Goal: Find specific page/section: Find specific page/section

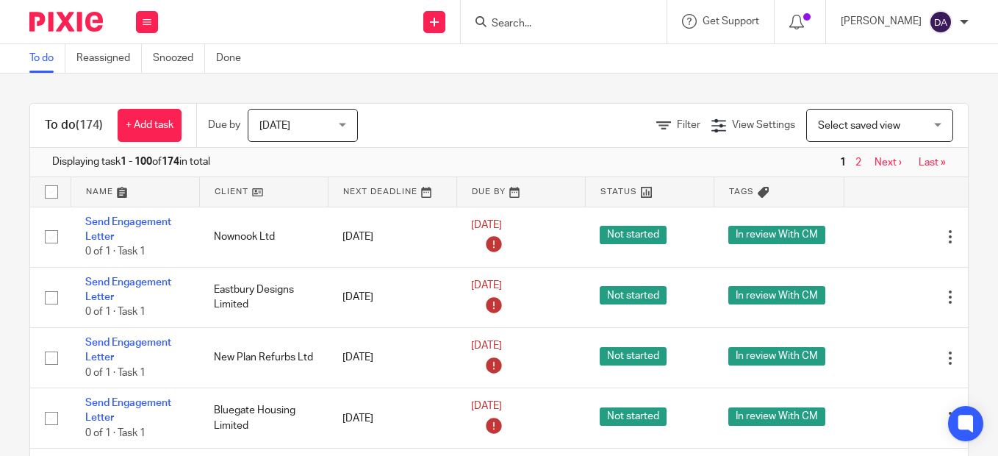
click at [542, 34] on div at bounding box center [564, 21] width 206 height 43
click at [536, 12] on div at bounding box center [564, 21] width 206 height 43
click at [503, 32] on div at bounding box center [564, 21] width 206 height 43
click at [524, 16] on form at bounding box center [568, 21] width 157 height 18
type input "m"
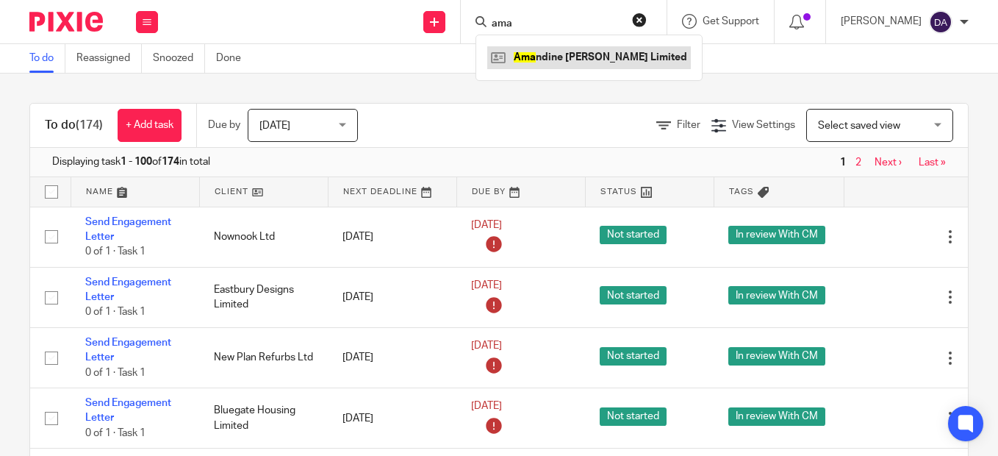
type input "ama"
click at [549, 62] on link at bounding box center [589, 57] width 204 height 22
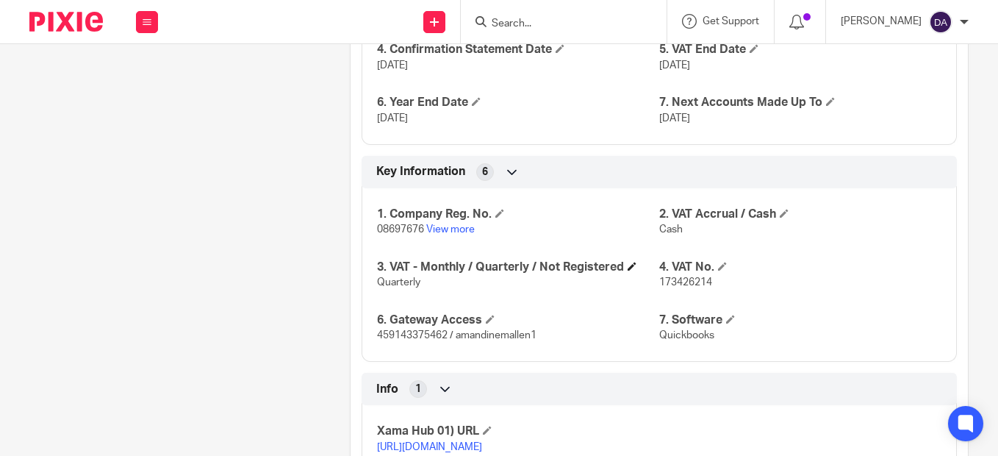
scroll to position [1199, 0]
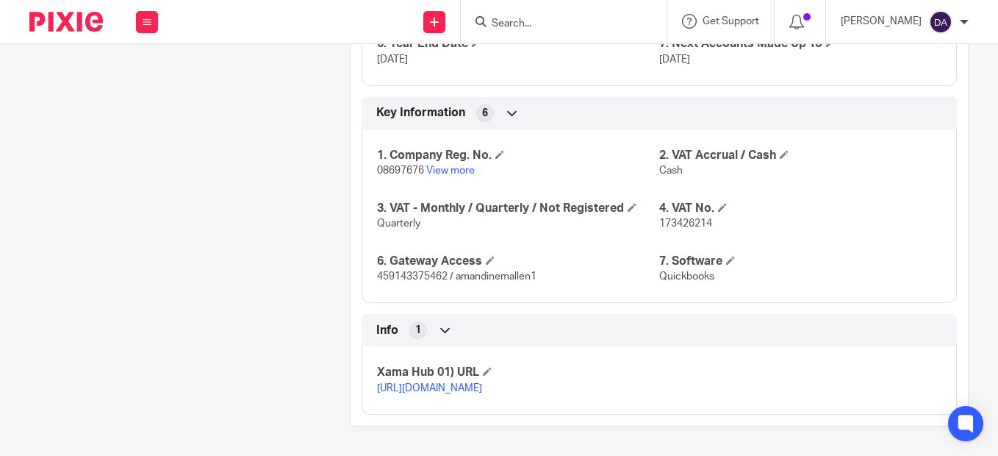
click at [443, 383] on link "[URL][DOMAIN_NAME]" at bounding box center [429, 388] width 105 height 10
click at [445, 165] on link "View more" at bounding box center [450, 170] width 49 height 10
click at [503, 18] on div at bounding box center [560, 21] width 171 height 18
click at [512, 24] on input "Search" at bounding box center [556, 24] width 132 height 13
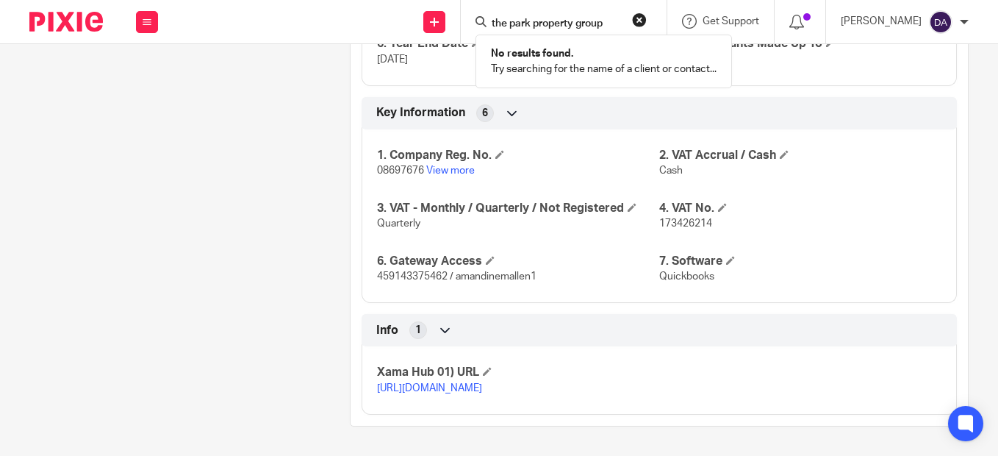
type input "the park property group"
click at [647, 18] on button "reset" at bounding box center [639, 19] width 15 height 15
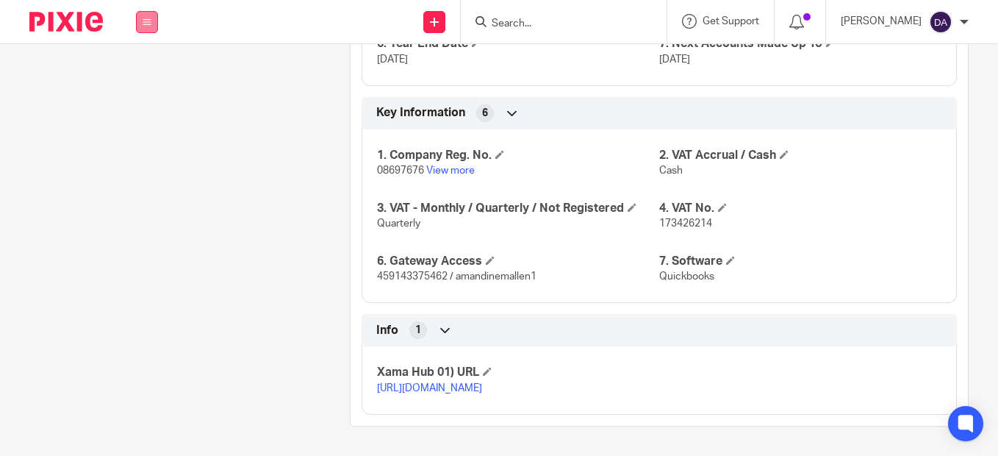
drag, startPoint x: 153, startPoint y: 10, endPoint x: 153, endPoint y: 21, distance: 10.3
click at [153, 17] on button at bounding box center [147, 22] width 22 height 22
click at [148, 107] on li "Clients" at bounding box center [146, 111] width 39 height 21
click at [151, 113] on link "Clients" at bounding box center [144, 112] width 34 height 10
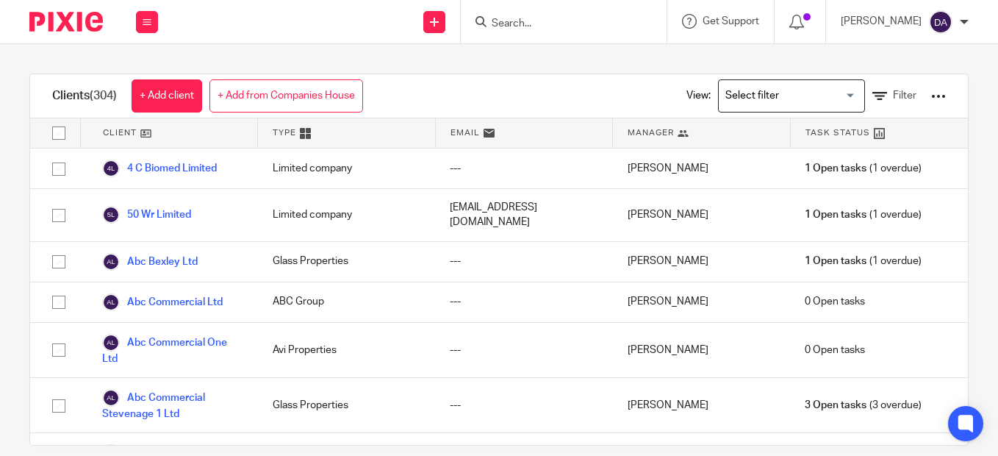
click at [931, 93] on div at bounding box center [938, 96] width 15 height 15
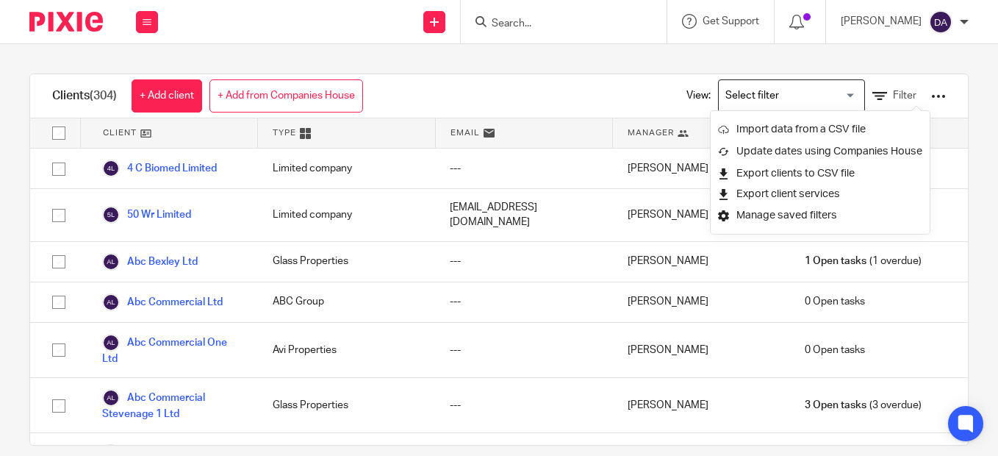
click at [414, 100] on div "Clients (304) + Add client + Add from Companies House View: Loading... Filter" at bounding box center [499, 96] width 938 height 44
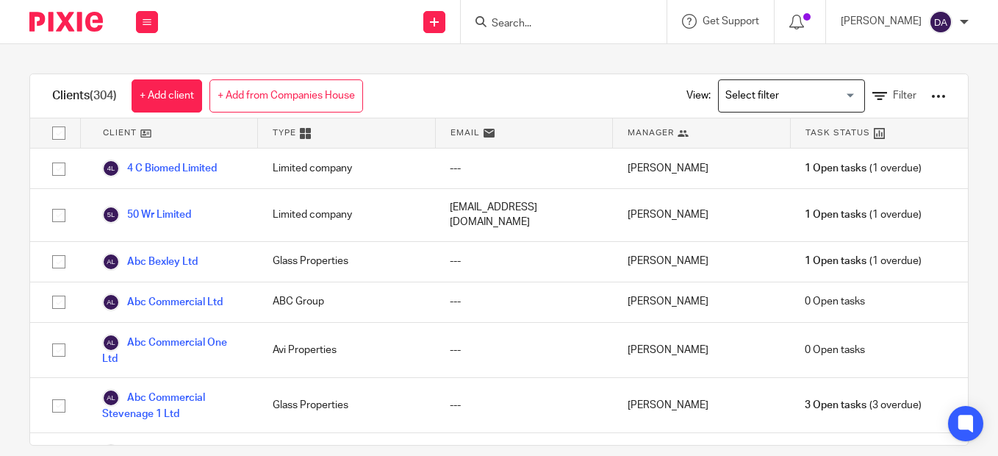
click at [62, 101] on h1 "Clients (304)" at bounding box center [84, 95] width 65 height 15
click at [746, 18] on span "Get Support" at bounding box center [731, 21] width 57 height 10
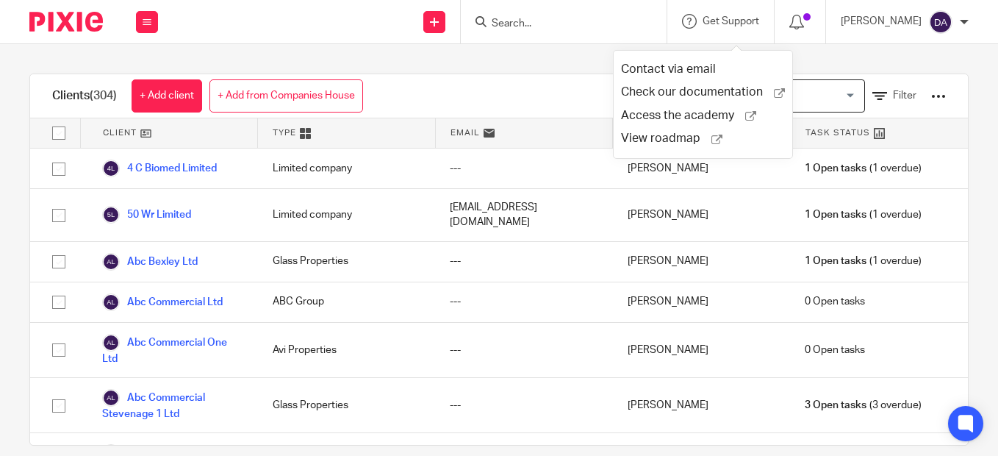
drag, startPoint x: 558, startPoint y: 70, endPoint x: 554, endPoint y: 76, distance: 7.6
click at [558, 76] on div "Clients (304) + Add client + Add from Companies House View: Loading... Filter C…" at bounding box center [499, 250] width 998 height 412
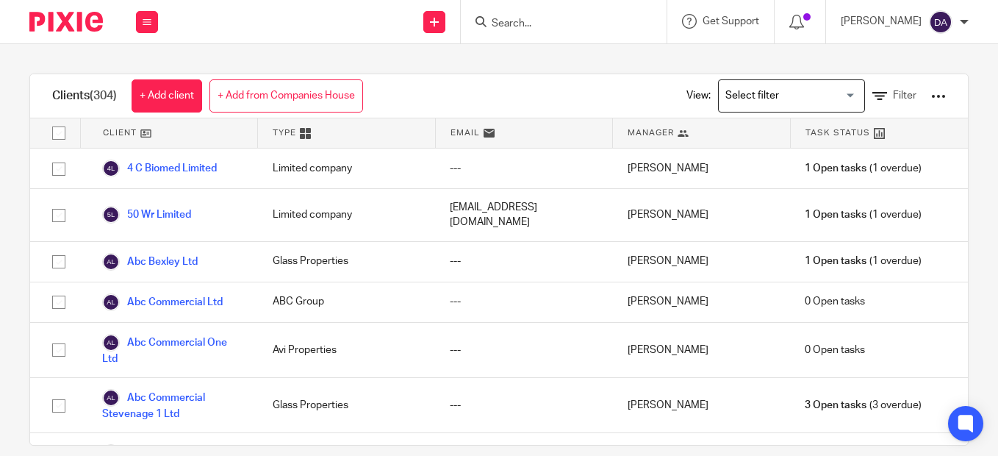
click at [931, 96] on div at bounding box center [938, 96] width 15 height 15
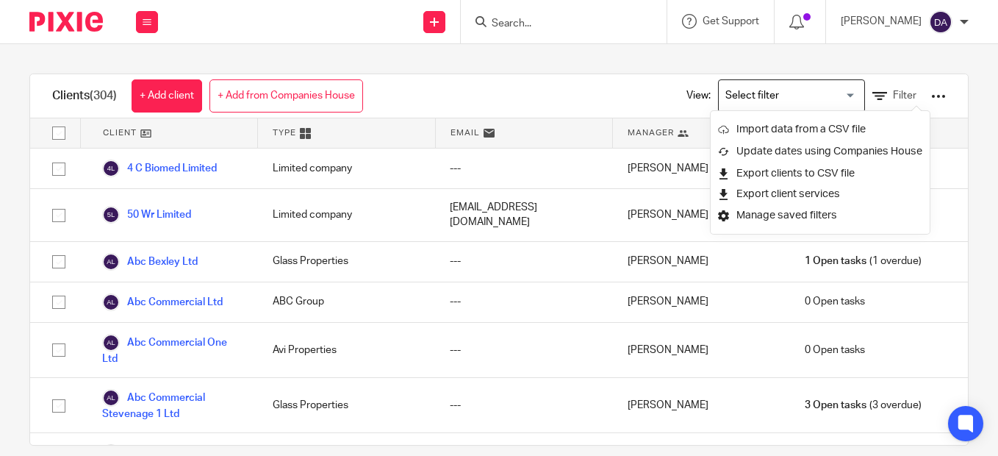
click at [952, 104] on div "Clients (304) + Add client + Add from Companies House View: Loading... Filter C…" at bounding box center [499, 250] width 998 height 412
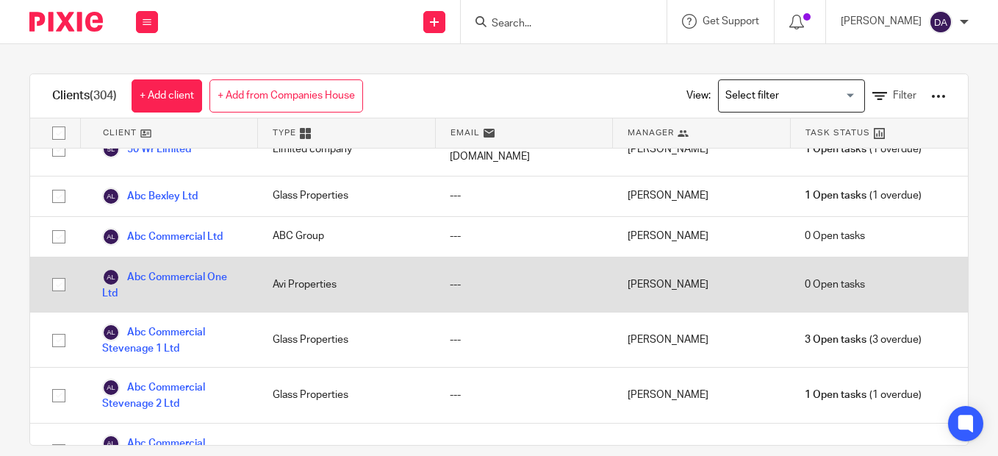
scroll to position [147, 0]
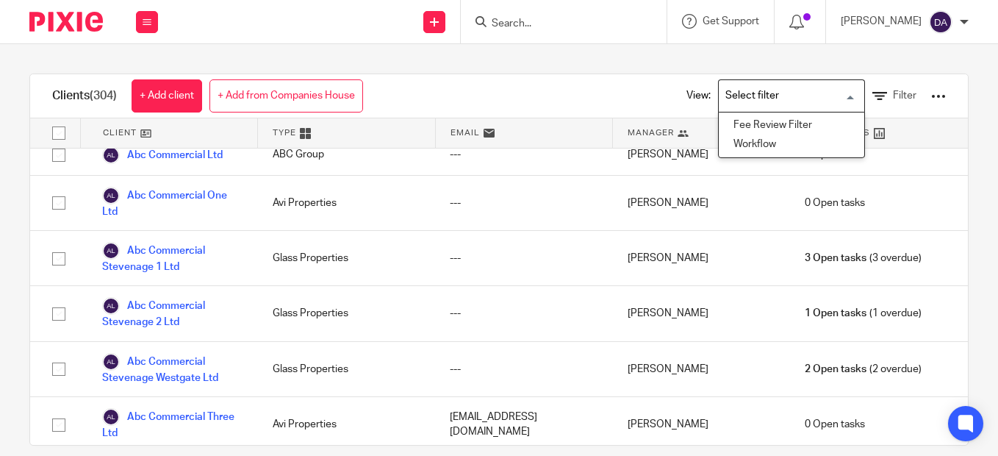
click at [826, 94] on input "Search for option" at bounding box center [788, 96] width 136 height 26
drag, startPoint x: 523, startPoint y: 97, endPoint x: 534, endPoint y: 103, distance: 13.1
click at [524, 100] on div "Clients (304) + Add client + Add from Companies House View: Loading... Fee Revi…" at bounding box center [499, 96] width 938 height 44
click at [872, 95] on icon at bounding box center [879, 96] width 15 height 15
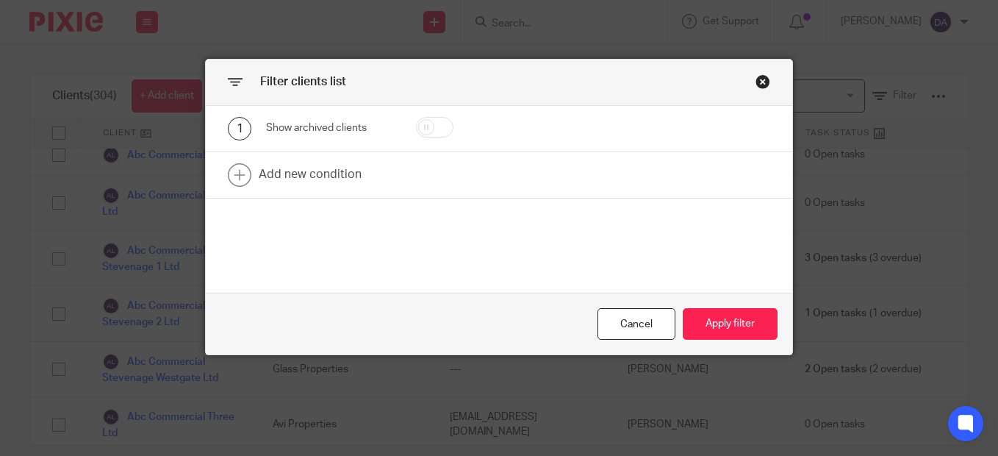
click at [330, 130] on div "Show archived clients" at bounding box center [329, 128] width 127 height 15
click at [440, 118] on div "1 Show archived clients" at bounding box center [499, 129] width 586 height 46
click at [427, 141] on div "1 Show archived clients" at bounding box center [499, 129] width 586 height 46
click at [424, 132] on input "checkbox" at bounding box center [434, 127] width 37 height 21
checkbox input "true"
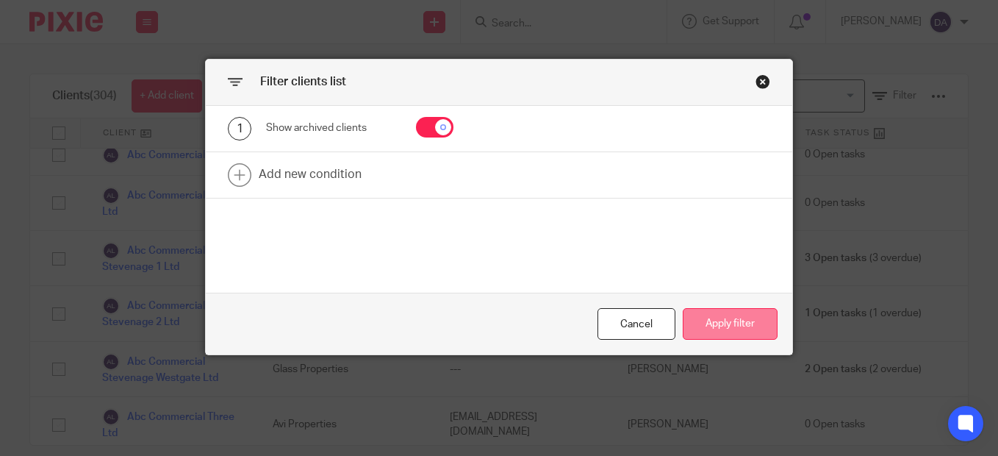
click at [753, 330] on button "Apply filter" at bounding box center [730, 324] width 95 height 32
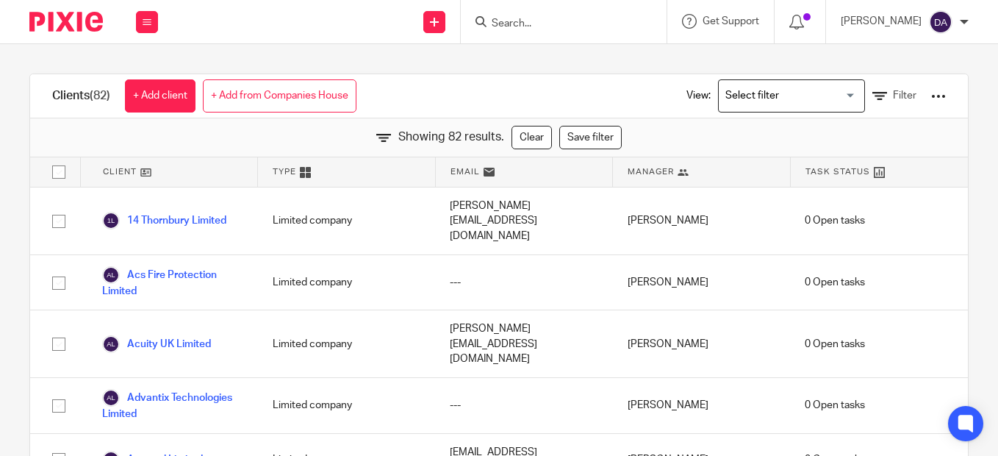
click at [539, 21] on input "Search" at bounding box center [556, 24] width 132 height 13
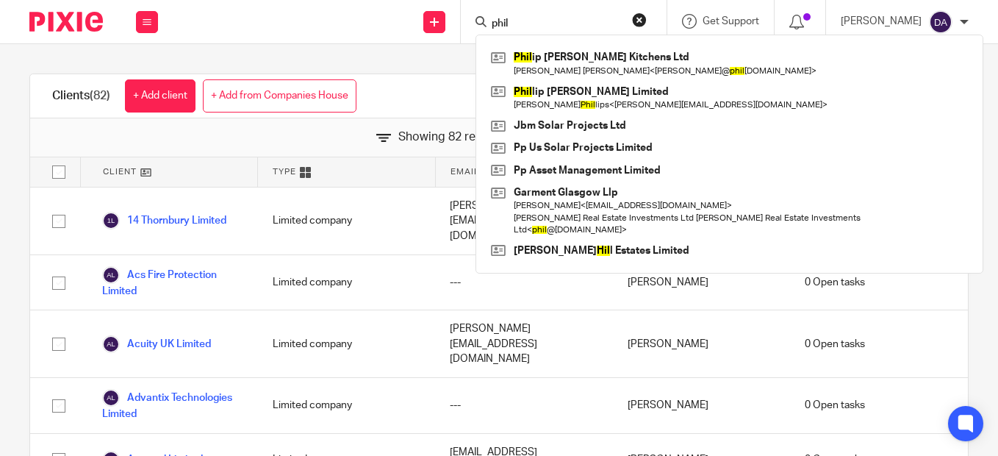
type input "phil"
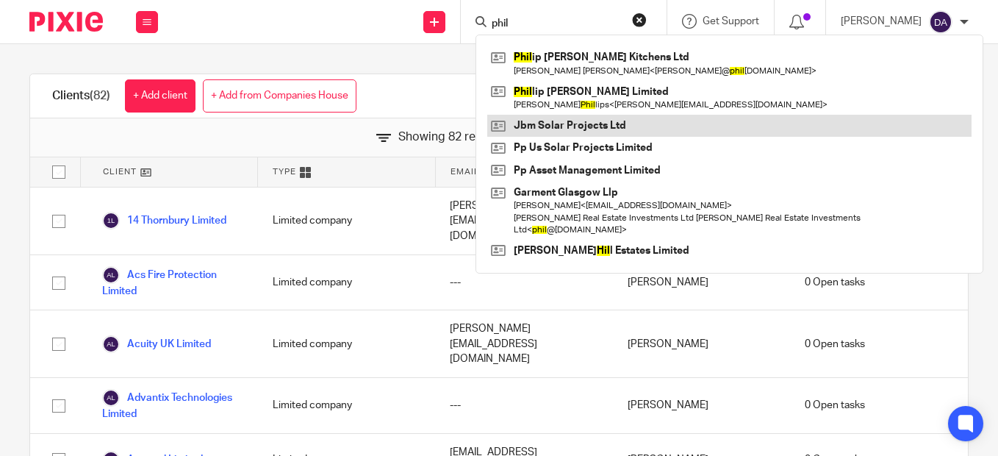
click at [578, 128] on link at bounding box center [729, 126] width 484 height 22
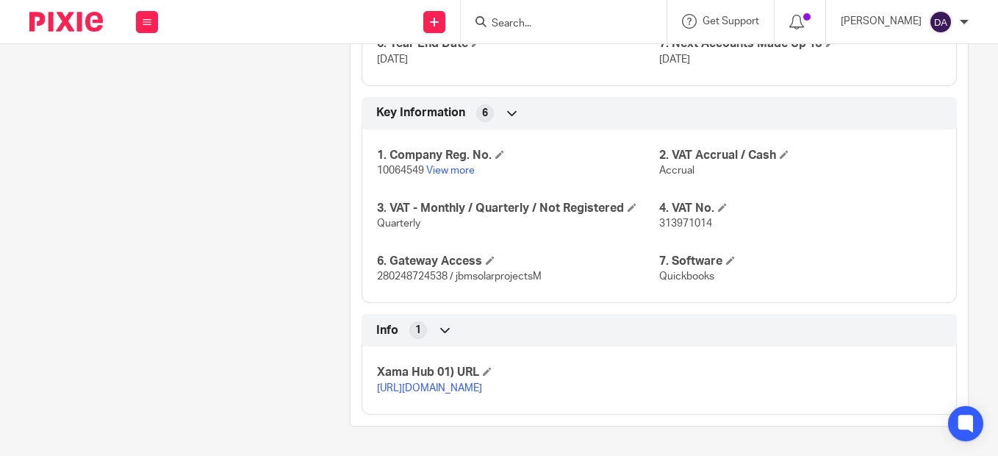
scroll to position [1199, 0]
click at [448, 383] on link "https://platform.xamatech.com/portal/crm/clients/53ba7b60-322e-11f0-bfb7-6bd68c…" at bounding box center [429, 388] width 105 height 10
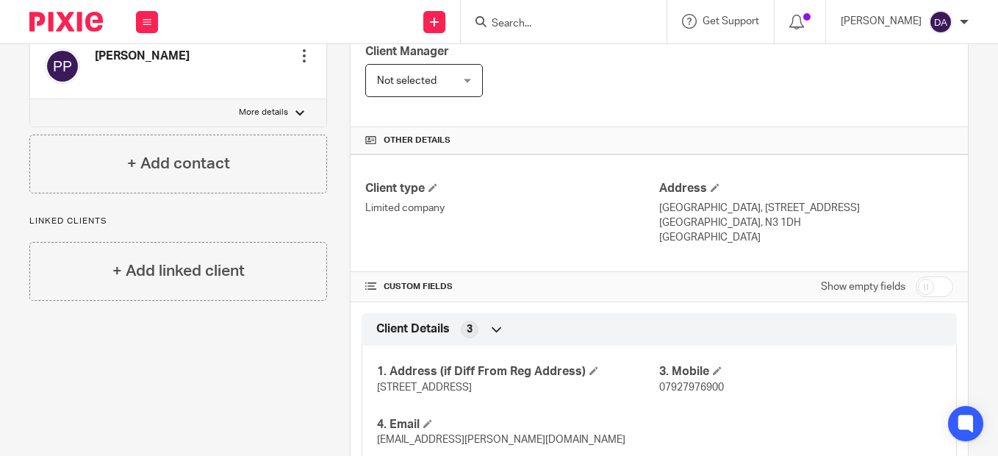
click at [584, 15] on form at bounding box center [568, 21] width 157 height 18
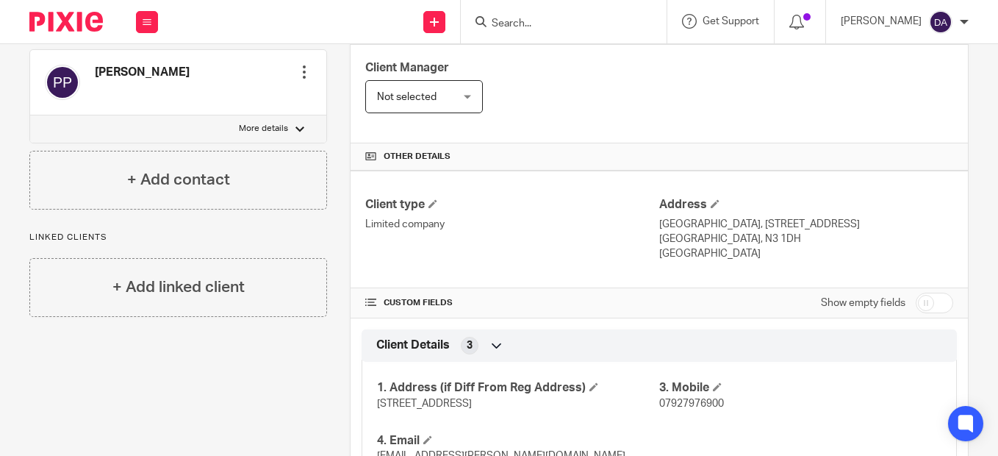
scroll to position [243, 0]
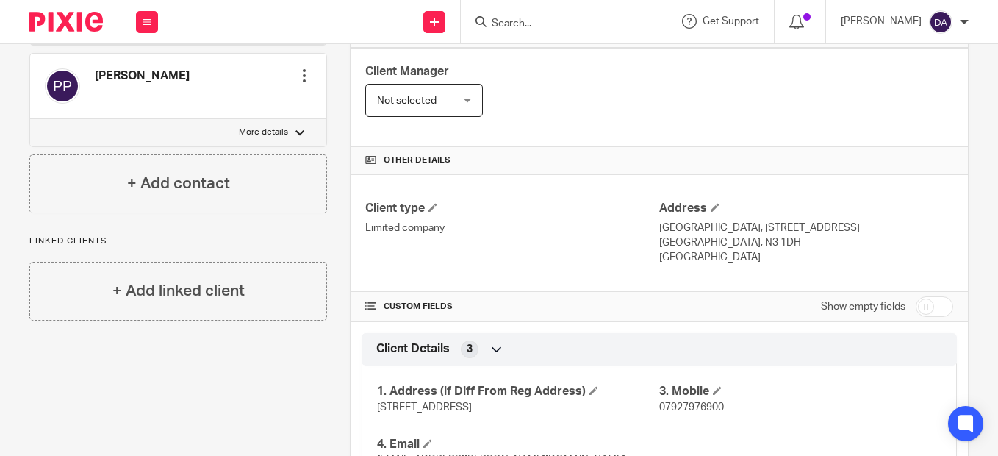
click at [563, 12] on div at bounding box center [564, 21] width 206 height 43
click at [550, 21] on input "Search" at bounding box center [556, 24] width 132 height 13
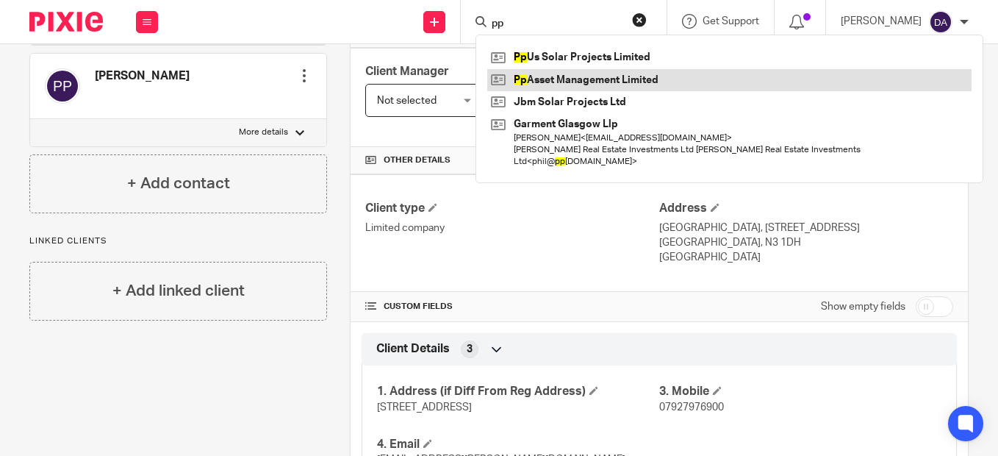
type input "pp"
click at [553, 80] on link at bounding box center [729, 80] width 484 height 22
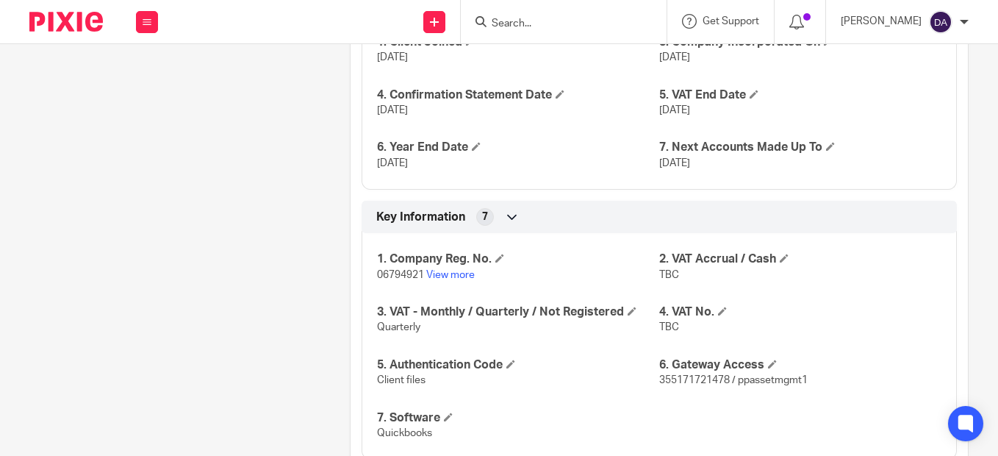
scroll to position [1199, 0]
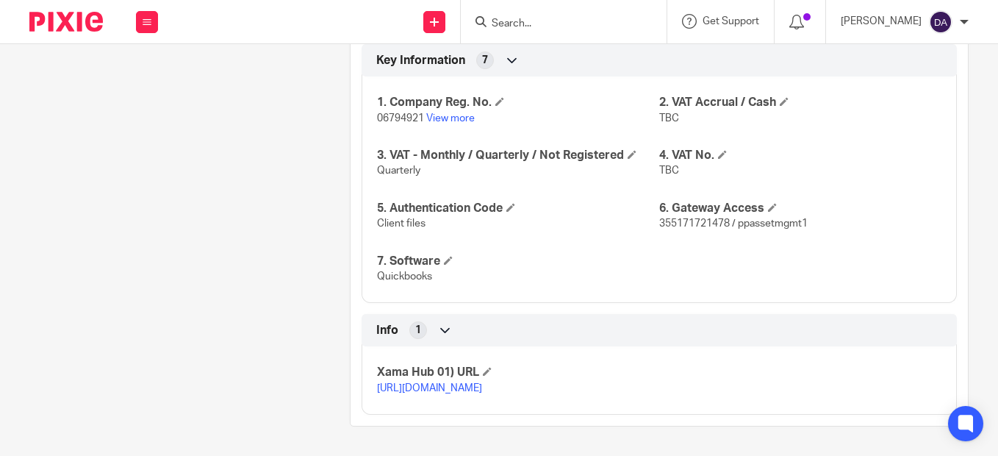
click at [482, 383] on link "[URL][DOMAIN_NAME]" at bounding box center [429, 388] width 105 height 10
click at [542, 21] on input "Search" at bounding box center [556, 24] width 132 height 13
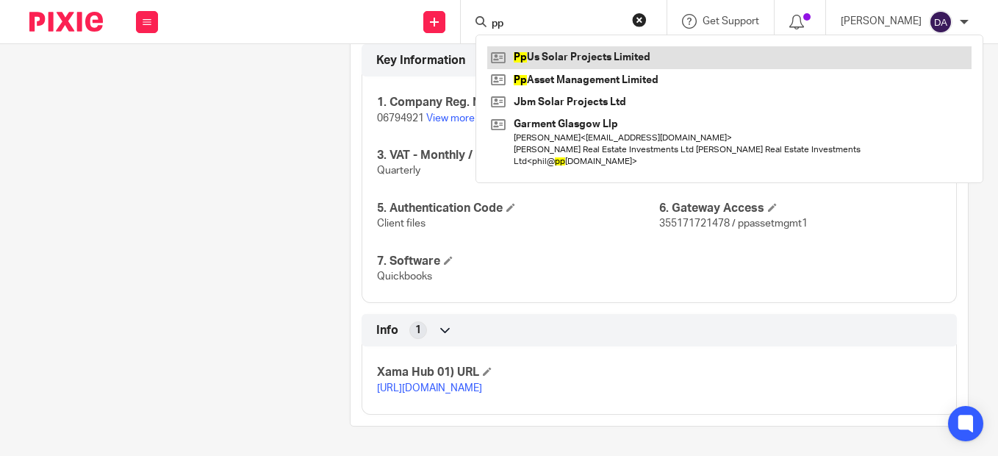
type input "pp"
click at [557, 51] on link at bounding box center [729, 57] width 484 height 22
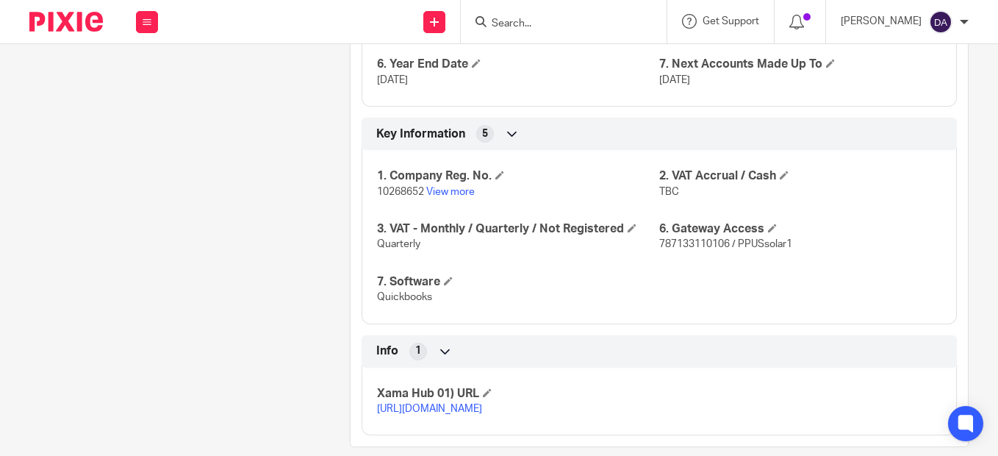
scroll to position [1146, 0]
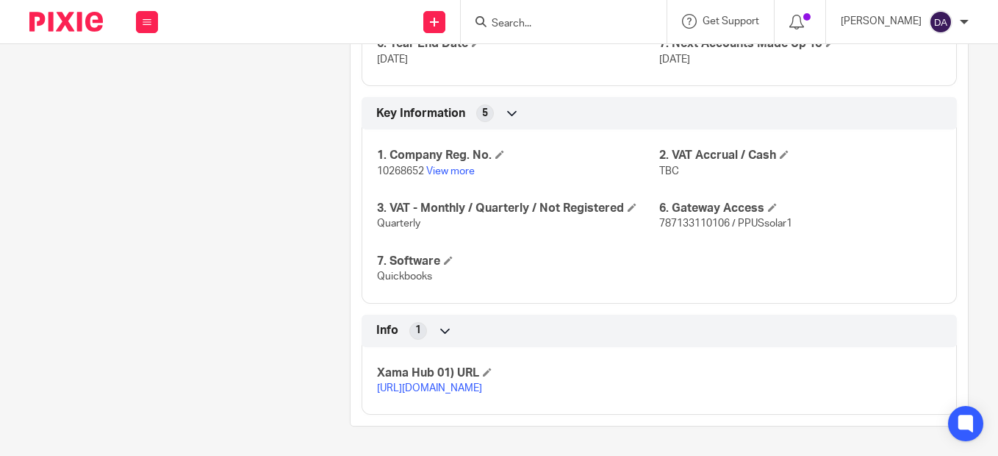
click at [430, 383] on link "https://platform.xamatech.com/portal/crm/clients/09cd7090-3187-11f0-9b61-1dab77…" at bounding box center [429, 388] width 105 height 10
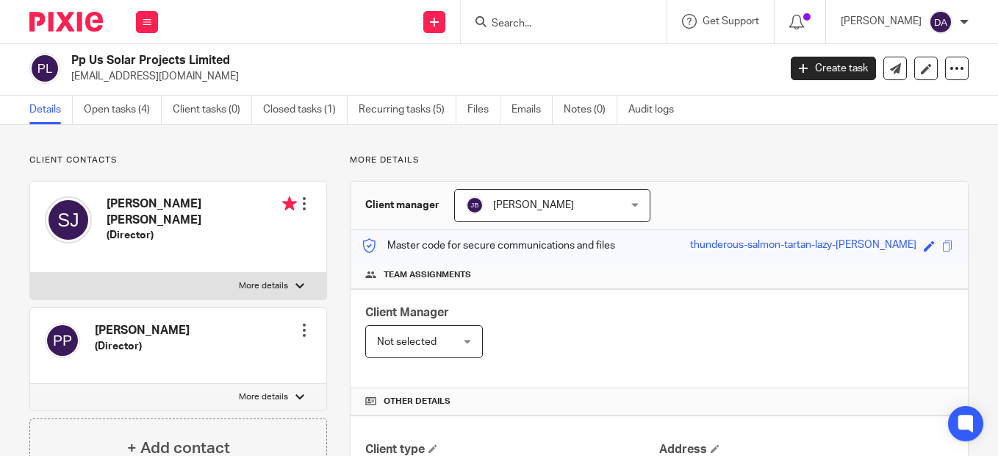
scroll to position [0, 0]
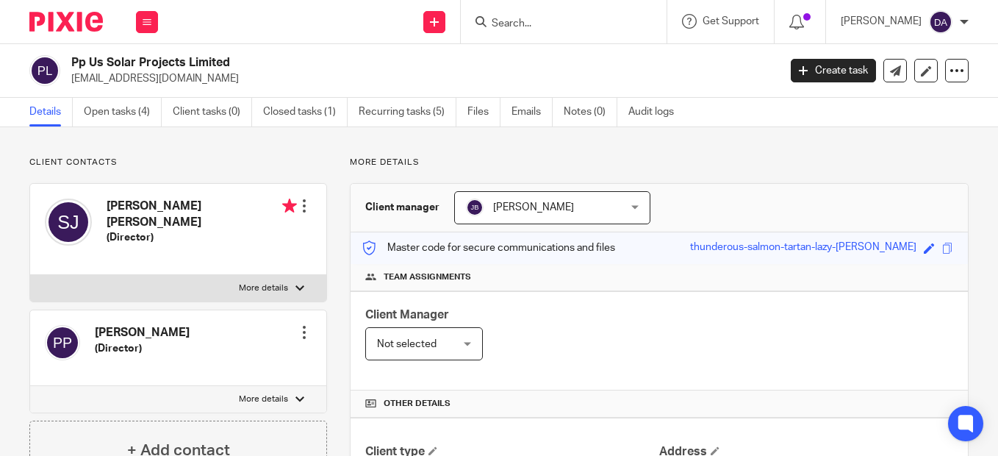
click at [520, 19] on form at bounding box center [568, 21] width 157 height 18
click at [520, 22] on input "Search" at bounding box center [556, 24] width 132 height 13
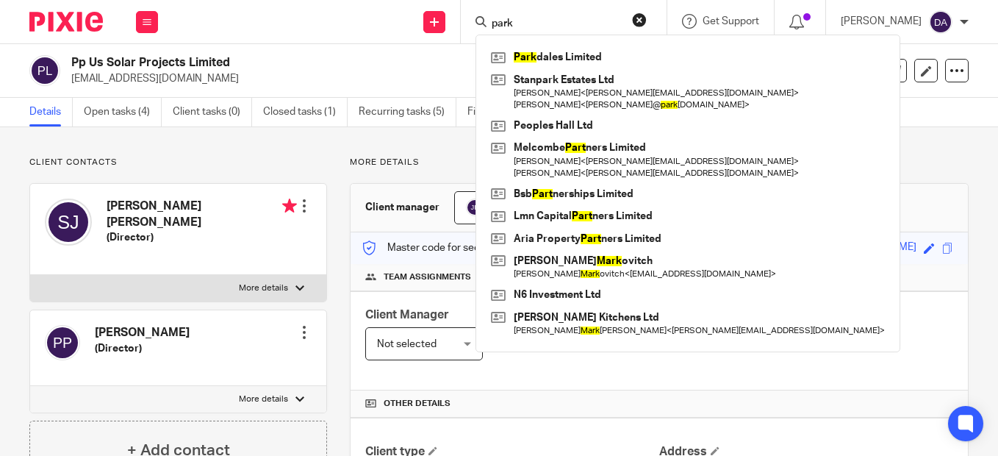
type input "park"
click at [647, 18] on button "reset" at bounding box center [639, 19] width 15 height 15
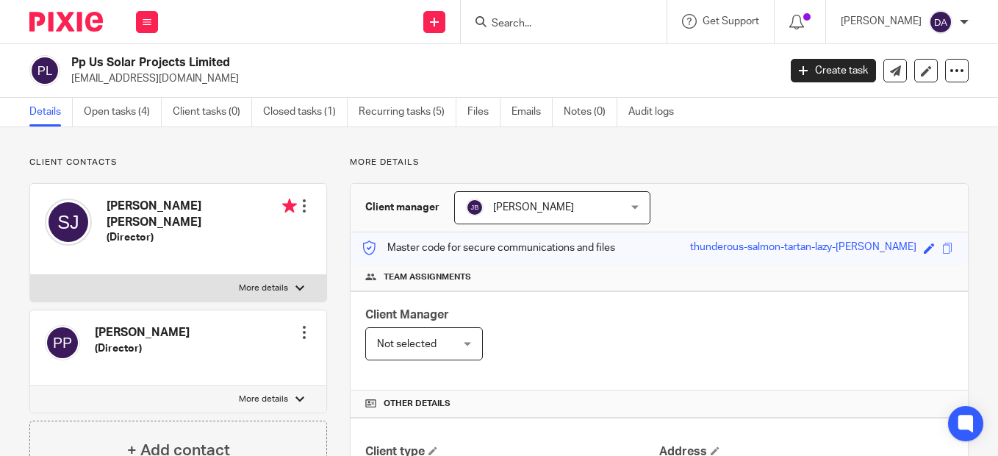
click at [526, 21] on input "Search" at bounding box center [556, 24] width 132 height 13
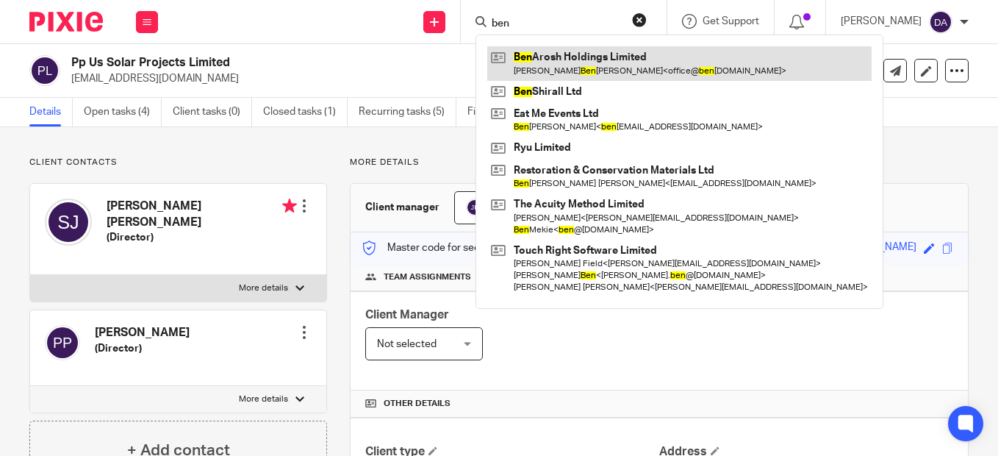
type input "ben"
click at [567, 55] on link at bounding box center [679, 63] width 384 height 34
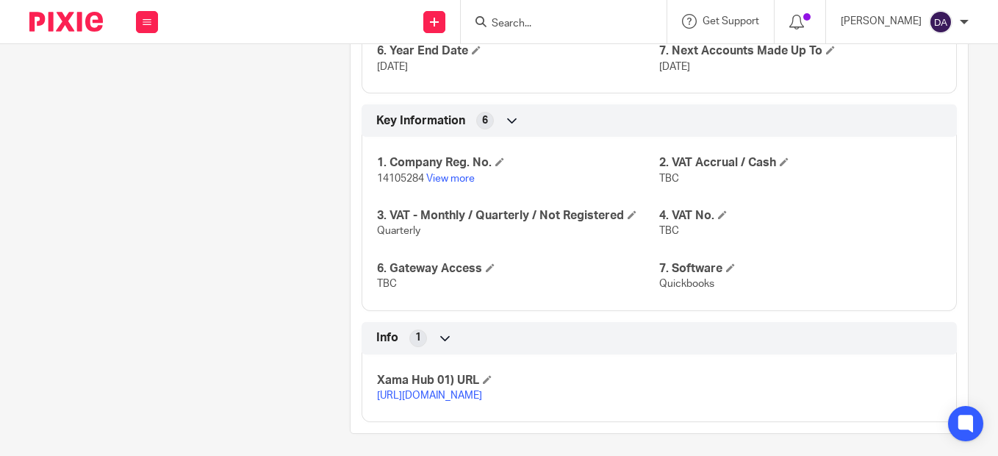
scroll to position [1146, 0]
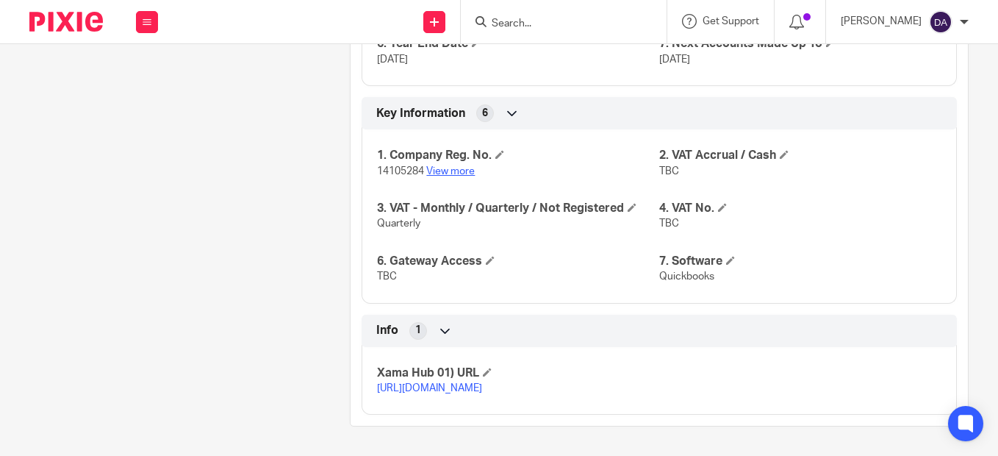
click at [463, 164] on p "14105284 View more" at bounding box center [518, 171] width 282 height 15
click at [451, 166] on link "View more" at bounding box center [450, 171] width 49 height 10
click at [481, 383] on link "https://platform.xamatech.com/portal/crm/clients/fcd175f0-30a8-11f0-bfb7-6bd68c…" at bounding box center [429, 388] width 105 height 10
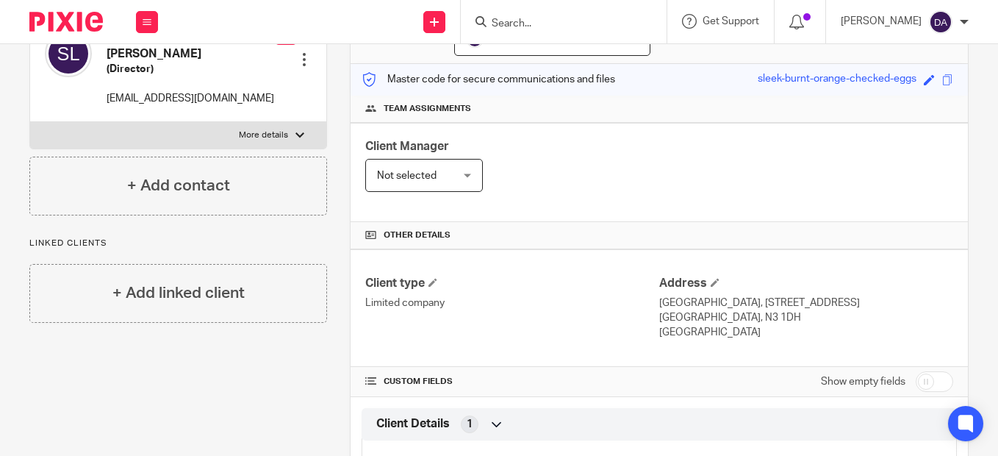
scroll to position [0, 0]
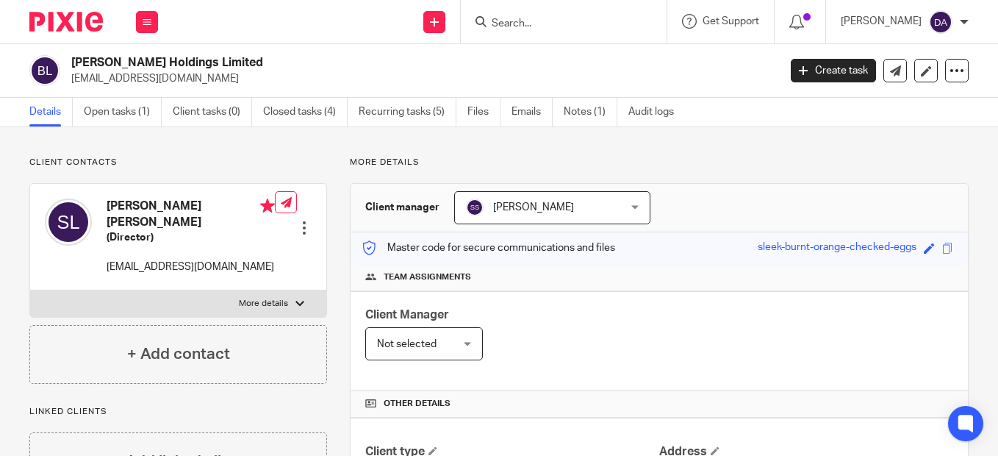
click at [62, 22] on img at bounding box center [65, 22] width 73 height 20
click at [148, 22] on icon at bounding box center [147, 22] width 9 height 9
click at [161, 110] on link "Clients" at bounding box center [144, 112] width 34 height 10
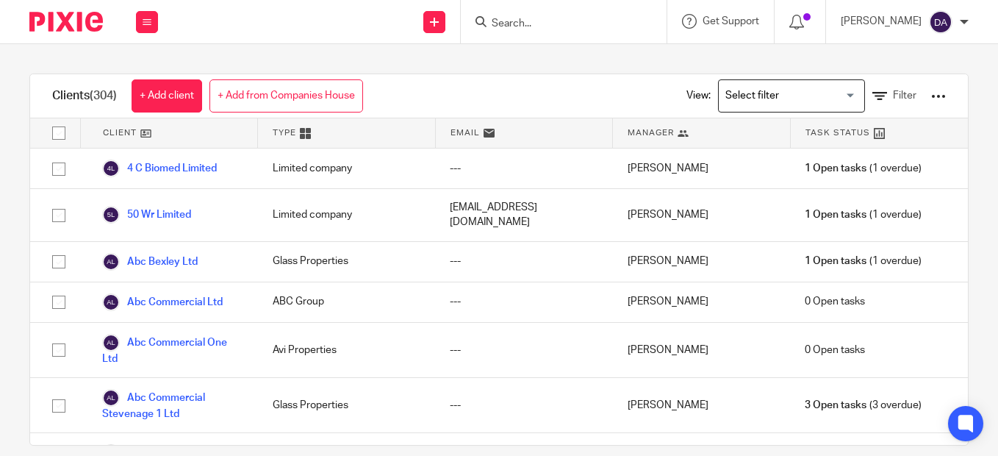
click at [829, 101] on input "Search for option" at bounding box center [788, 96] width 136 height 26
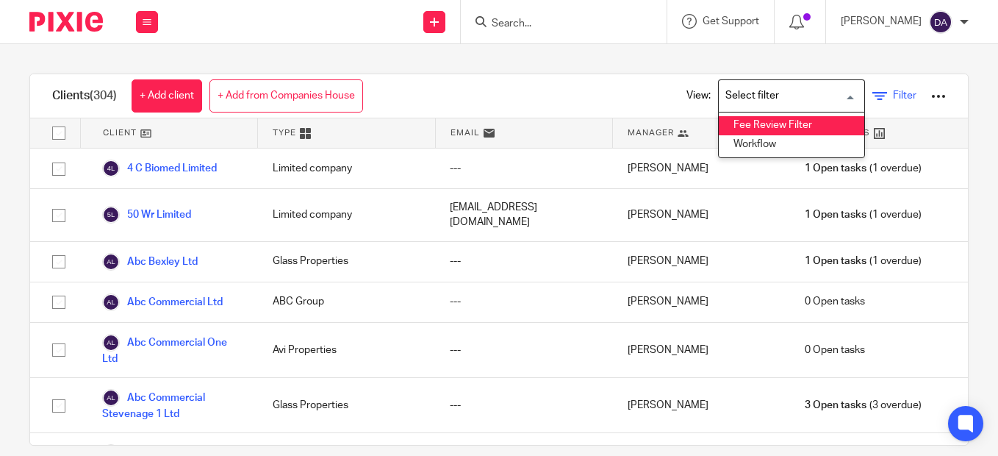
click at [893, 93] on span "Filter" at bounding box center [905, 95] width 24 height 10
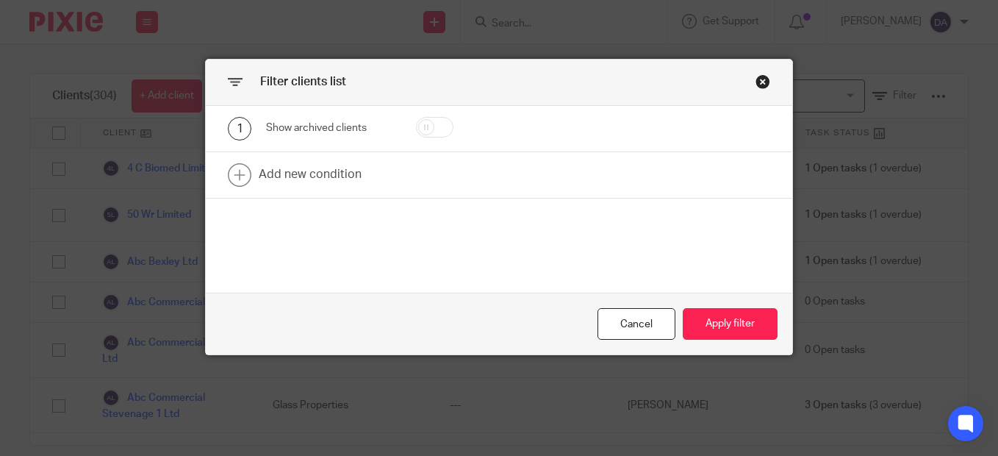
click at [370, 255] on div "1 Show archived clients Add new condition" at bounding box center [499, 199] width 586 height 187
click at [628, 327] on div "Cancel" at bounding box center [636, 324] width 78 height 32
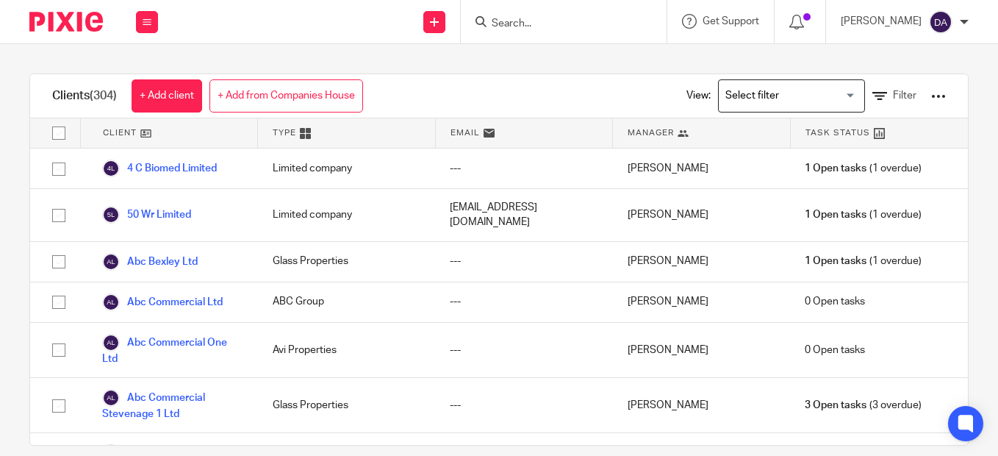
click at [550, 23] on input "Search" at bounding box center [556, 24] width 132 height 13
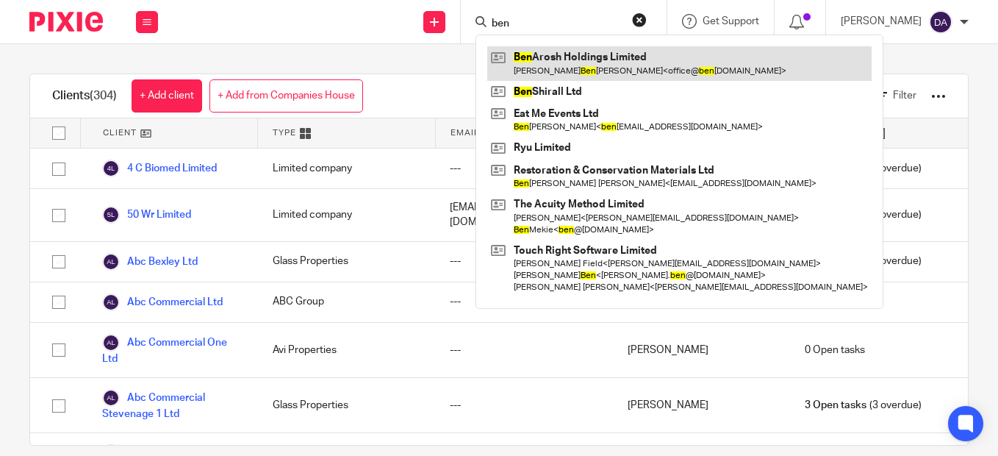
type input "ben"
click at [573, 54] on link at bounding box center [679, 63] width 384 height 34
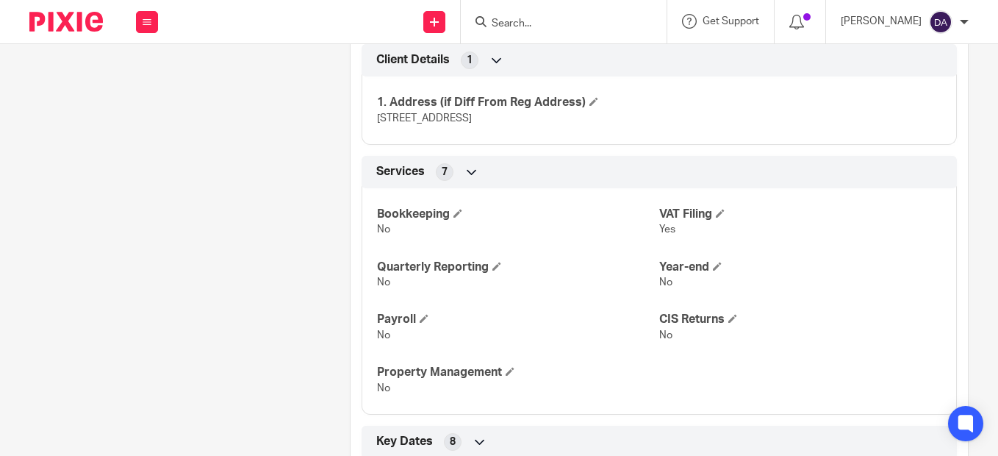
scroll to position [735, 0]
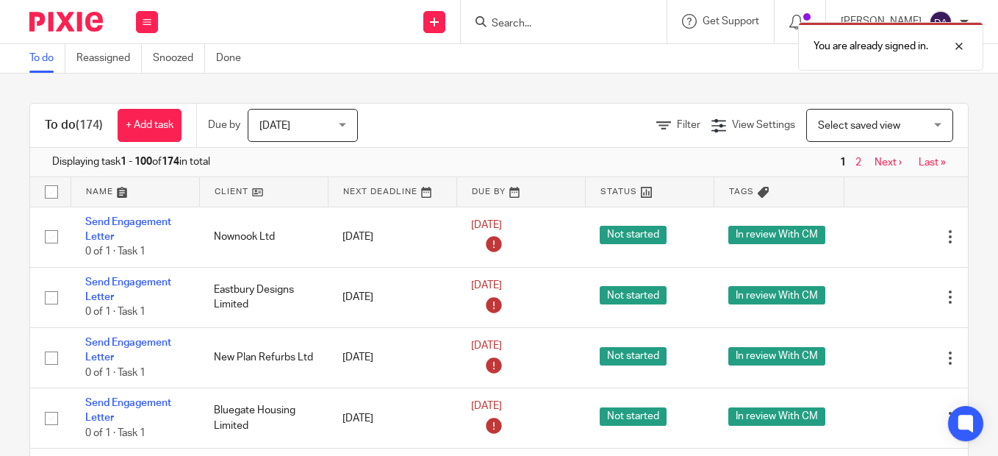
click at [531, 29] on div "You are already signed in." at bounding box center [741, 43] width 484 height 56
click at [531, 18] on div "You are already signed in." at bounding box center [741, 43] width 484 height 56
click at [506, 21] on div "You are already signed in." at bounding box center [741, 43] width 484 height 56
click at [544, 11] on div at bounding box center [564, 21] width 206 height 43
click at [541, 15] on form at bounding box center [568, 21] width 157 height 18
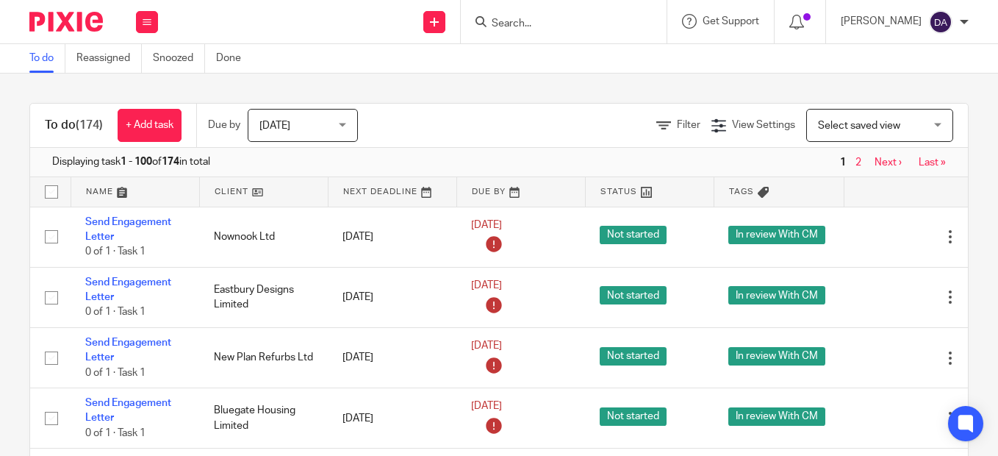
click at [548, 18] on input "Search" at bounding box center [556, 24] width 132 height 13
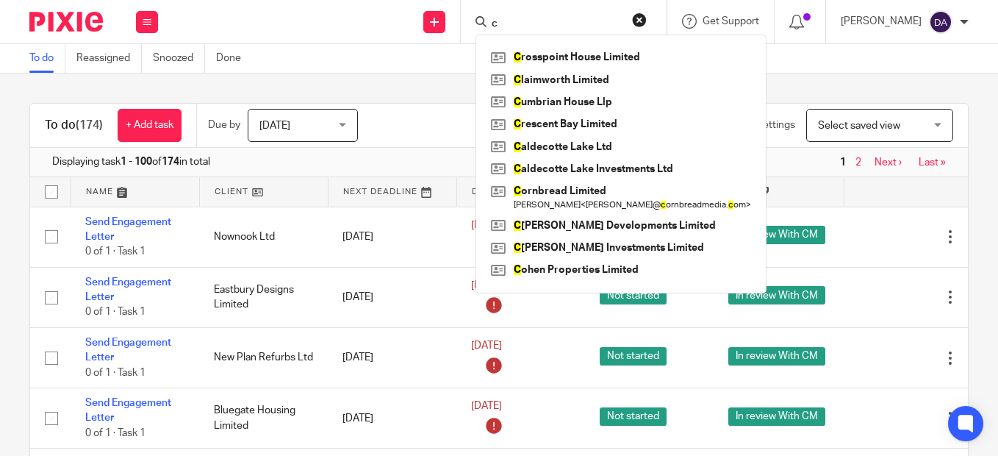
type input "c"
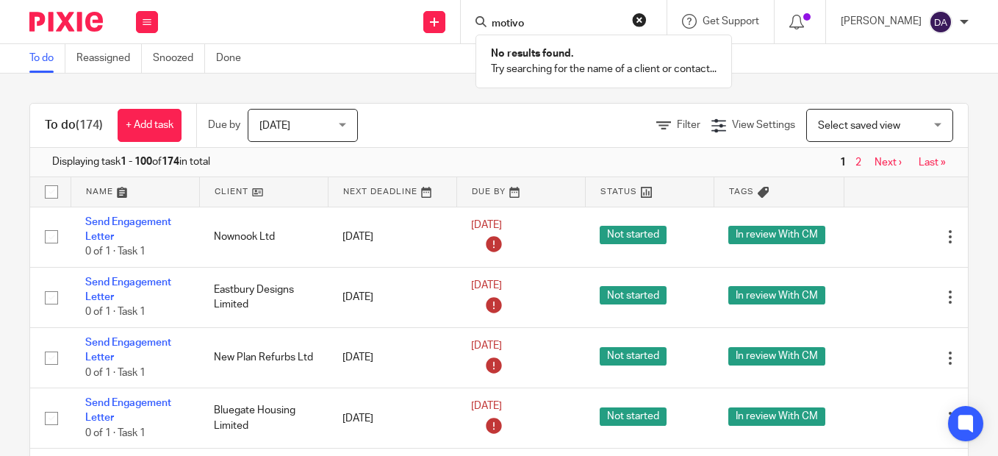
type input "motivo"
click at [647, 18] on button "reset" at bounding box center [639, 19] width 15 height 15
click at [558, 26] on input "Search" at bounding box center [556, 24] width 132 height 13
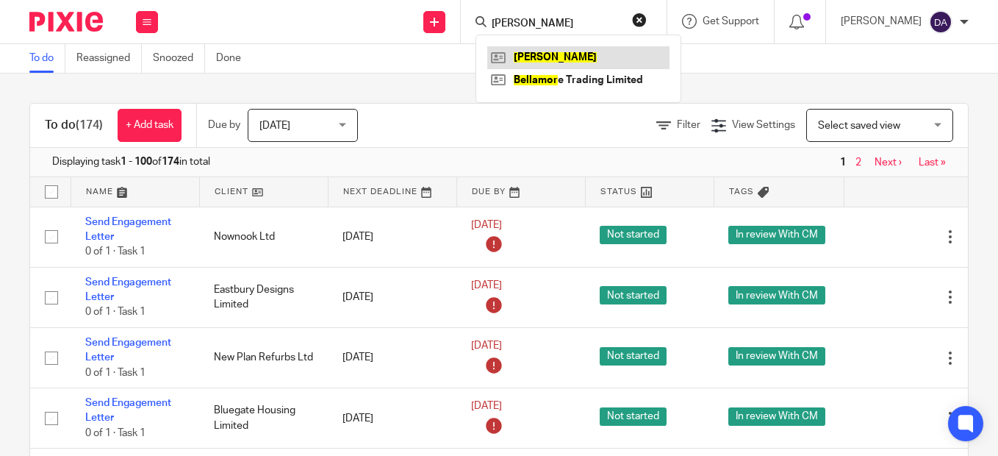
type input "bellimer"
click at [560, 56] on link at bounding box center [578, 57] width 182 height 22
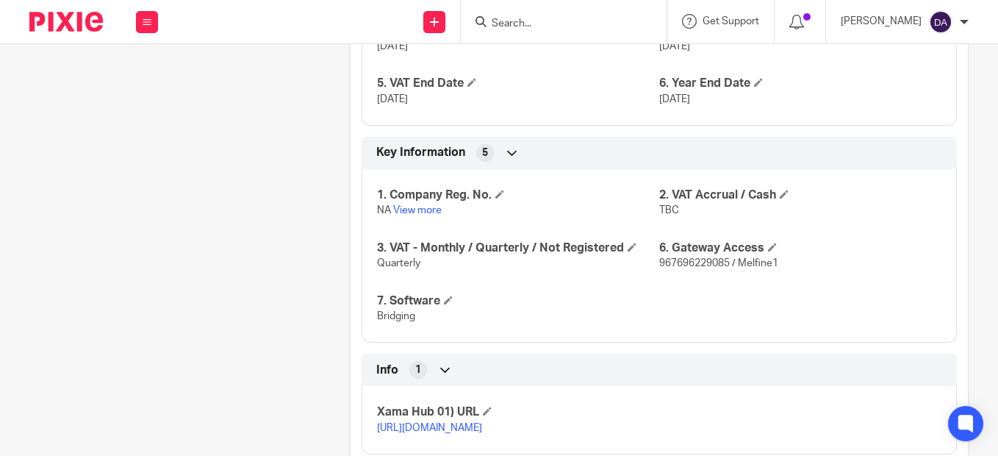
scroll to position [1010, 0]
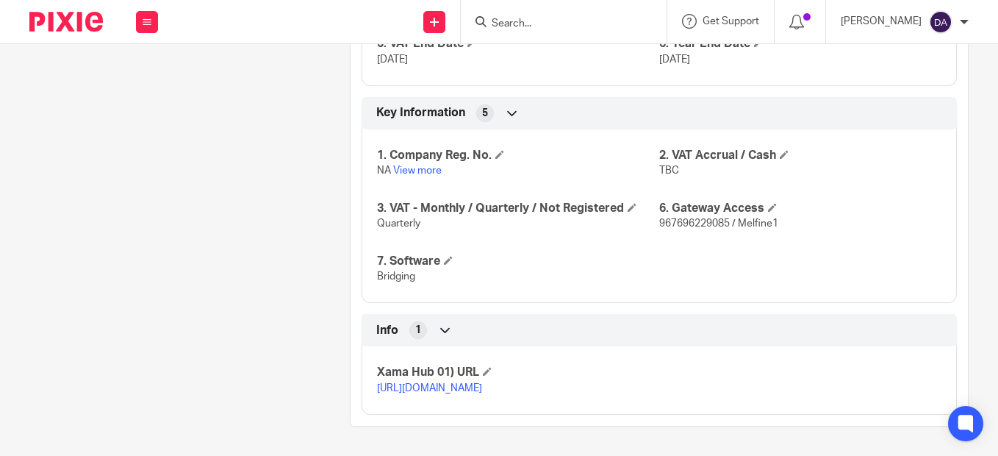
click at [442, 383] on link "https://platform.xamatech.com/portal/crm/clients/0b59c360-322b-11f0-9b61-1dab77…" at bounding box center [429, 388] width 105 height 10
click at [520, 17] on form at bounding box center [568, 21] width 157 height 18
click at [520, 18] on input "Search" at bounding box center [556, 24] width 132 height 13
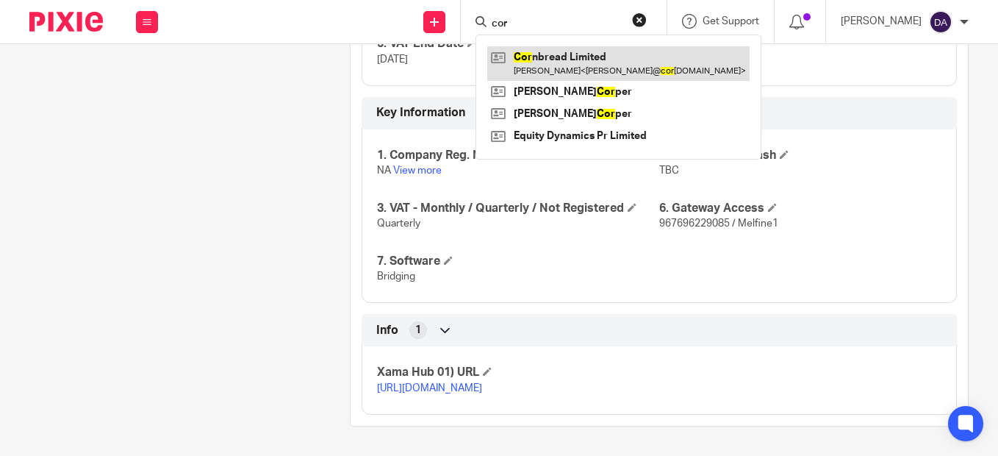
type input "cor"
click at [551, 61] on link at bounding box center [618, 63] width 262 height 34
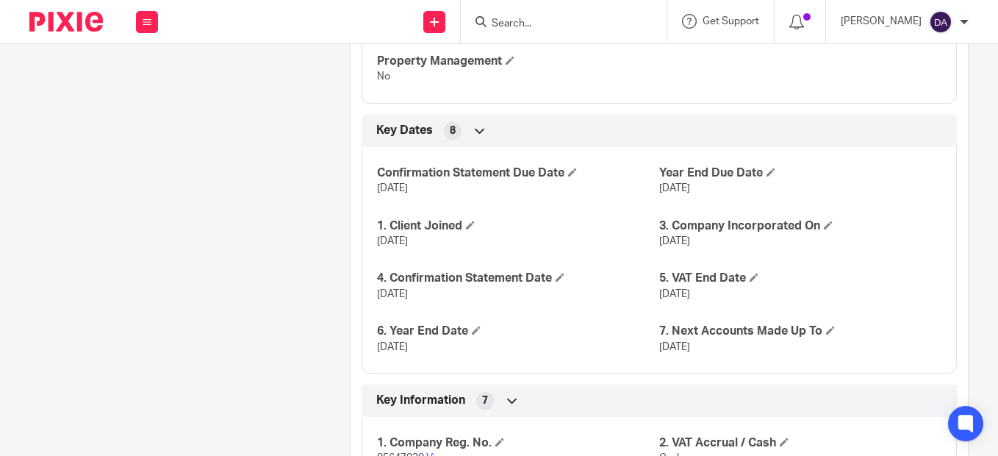
scroll to position [1251, 0]
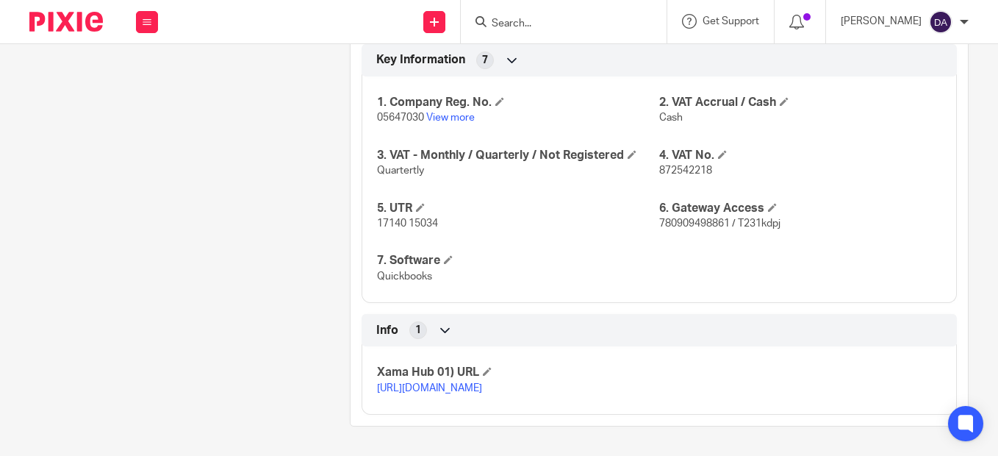
click at [447, 383] on link "[URL][DOMAIN_NAME]" at bounding box center [429, 388] width 105 height 10
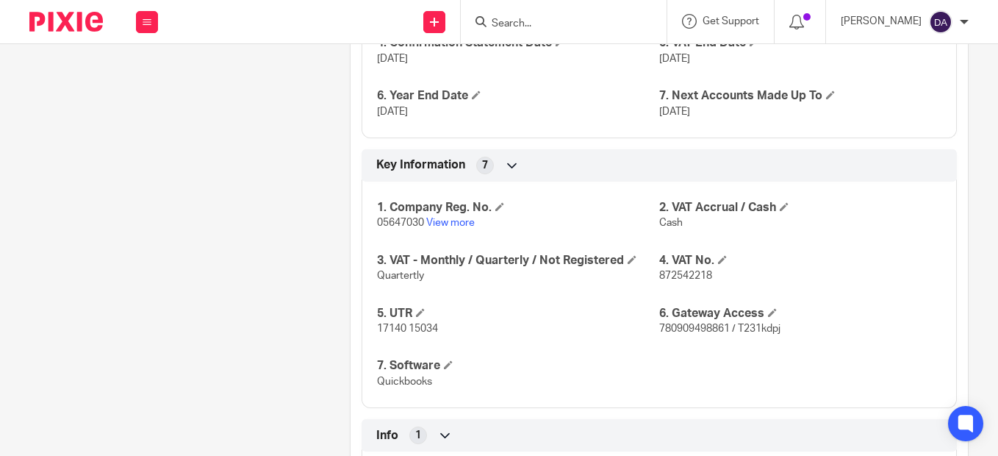
scroll to position [1177, 0]
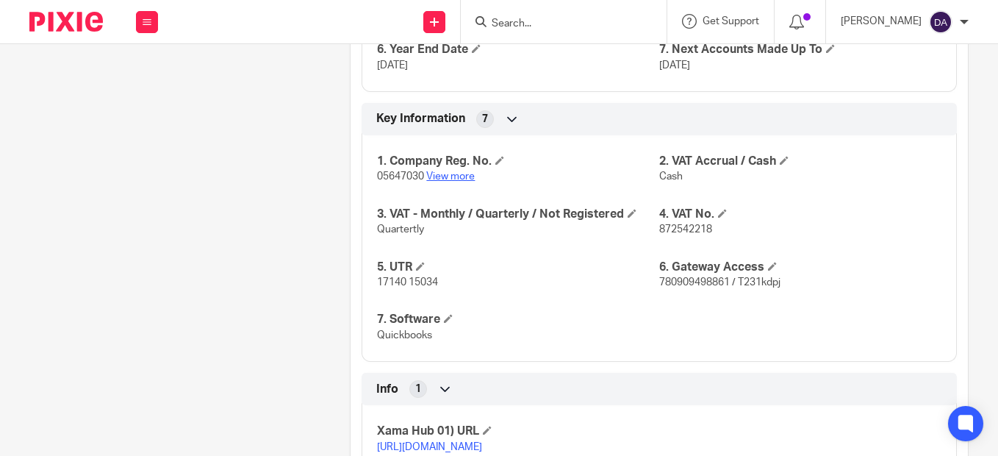
click at [445, 179] on link "View more" at bounding box center [450, 176] width 49 height 10
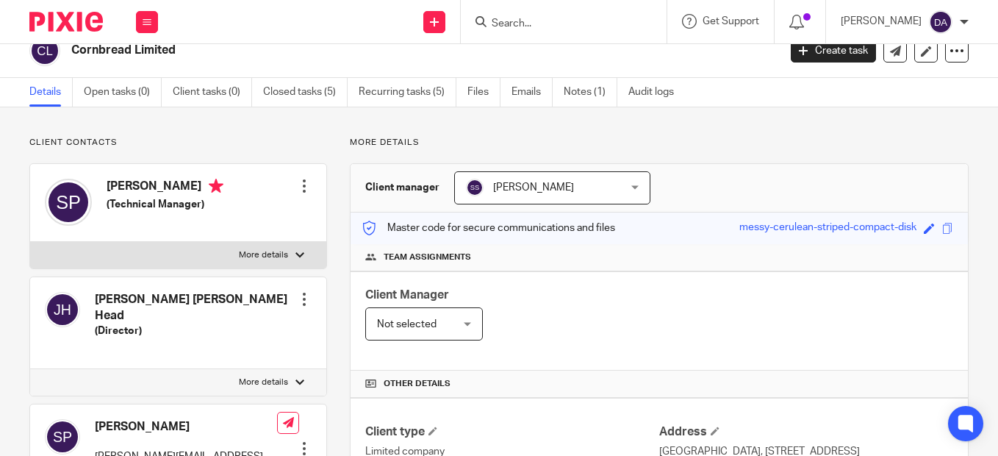
scroll to position [0, 0]
